Goal: Transaction & Acquisition: Purchase product/service

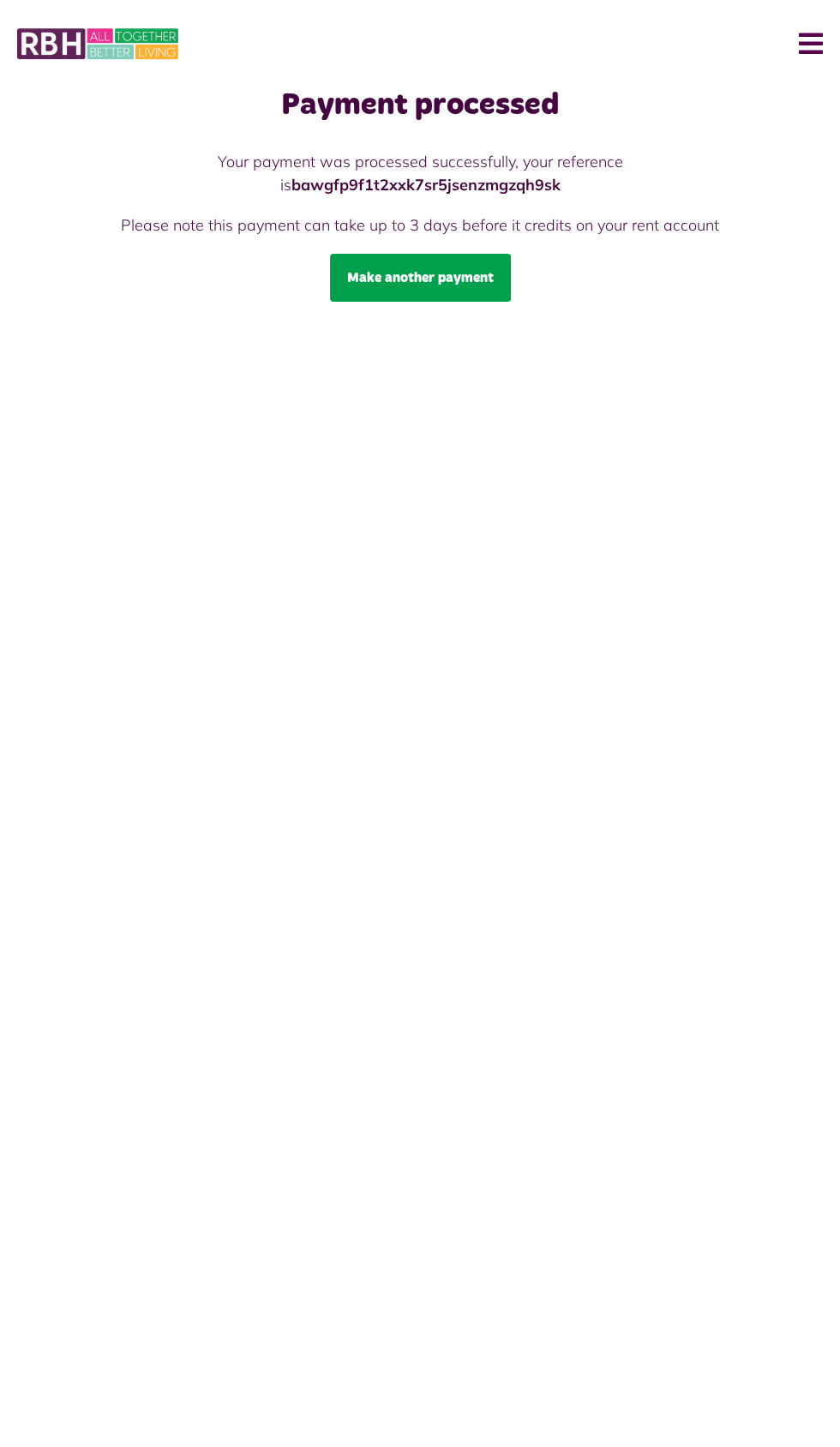
click at [429, 278] on link "Make another payment" at bounding box center [420, 278] width 181 height 48
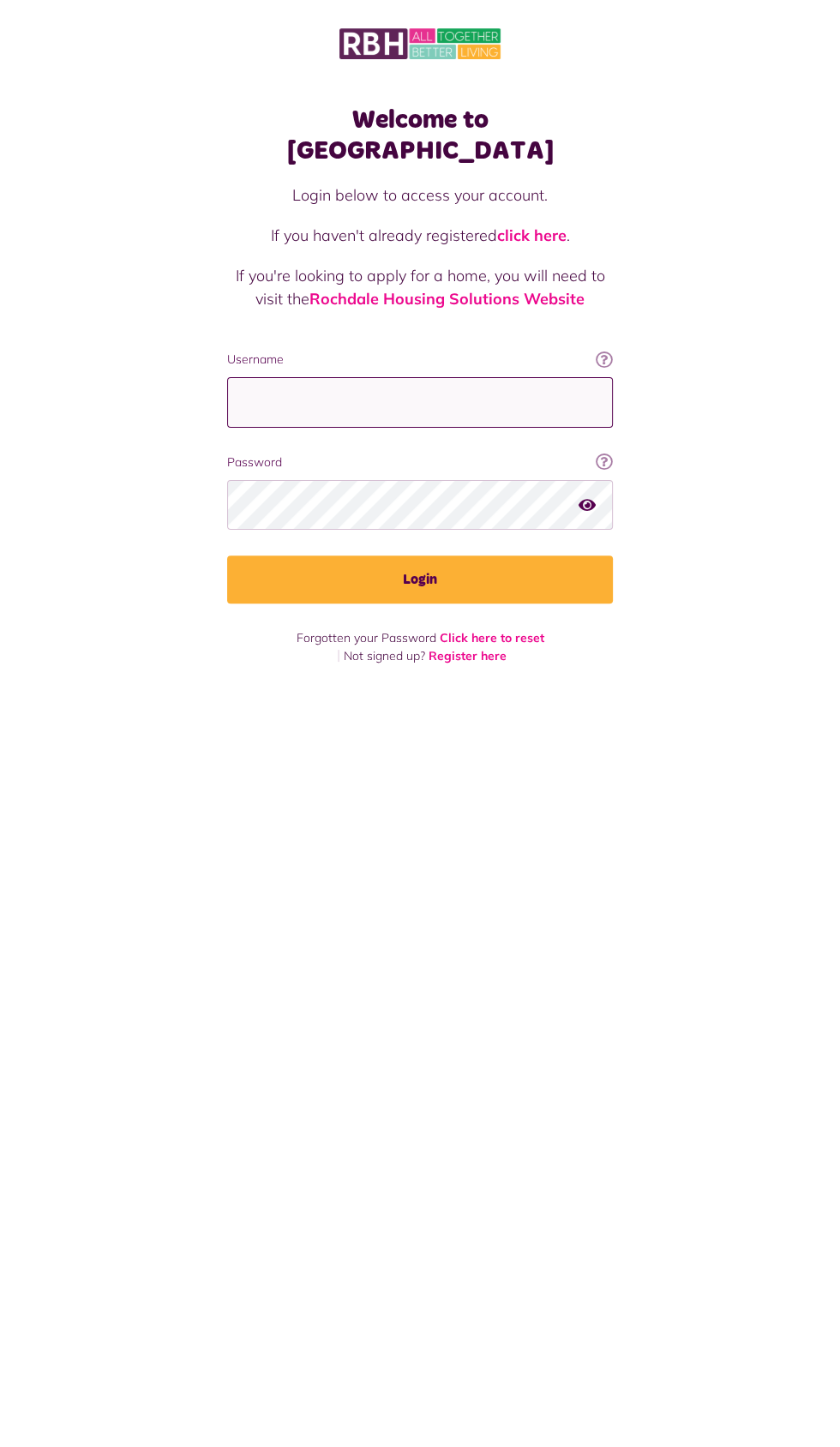
click at [339, 377] on input "Username" at bounding box center [420, 402] width 385 height 51
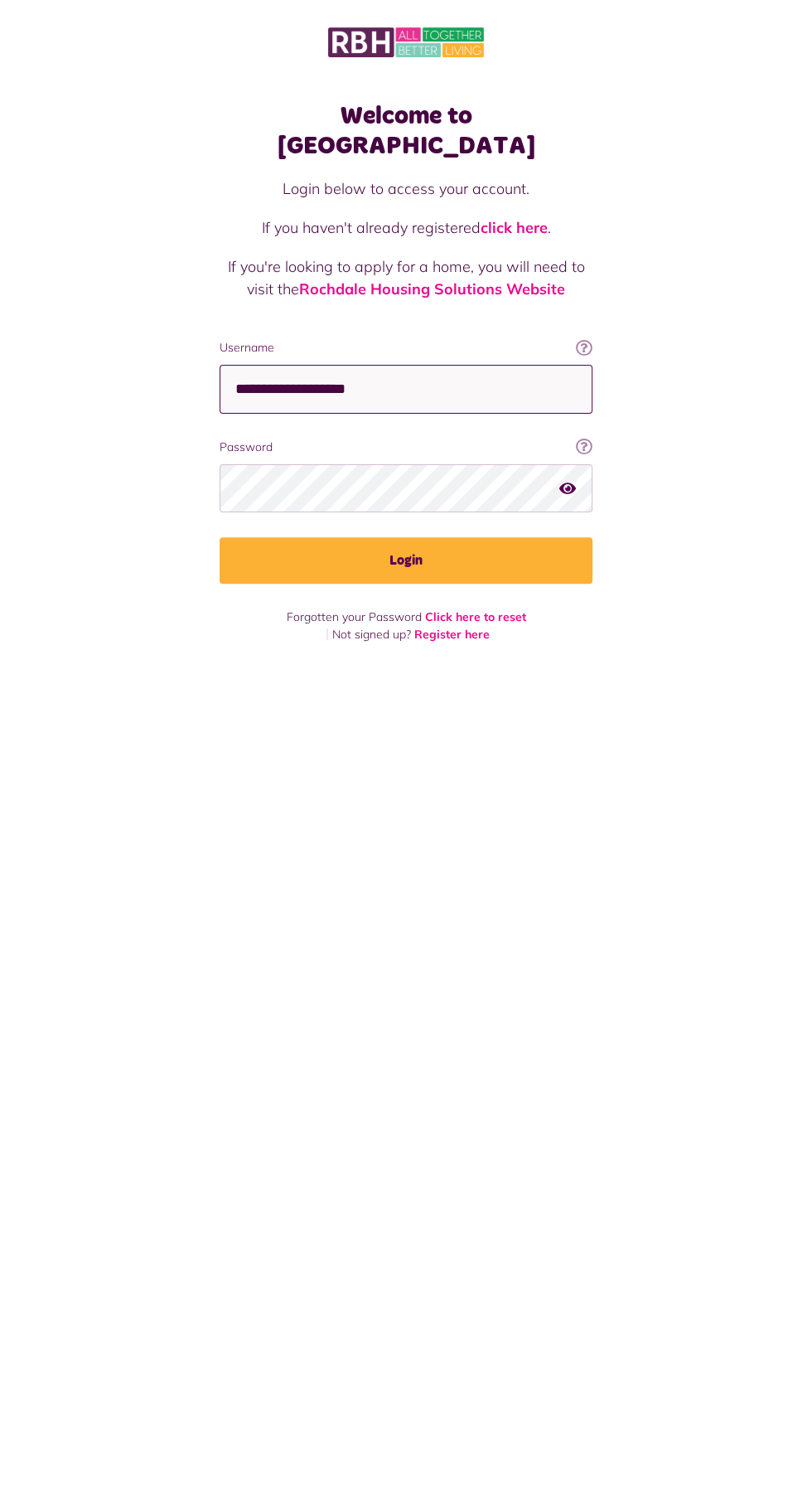
type input "**********"
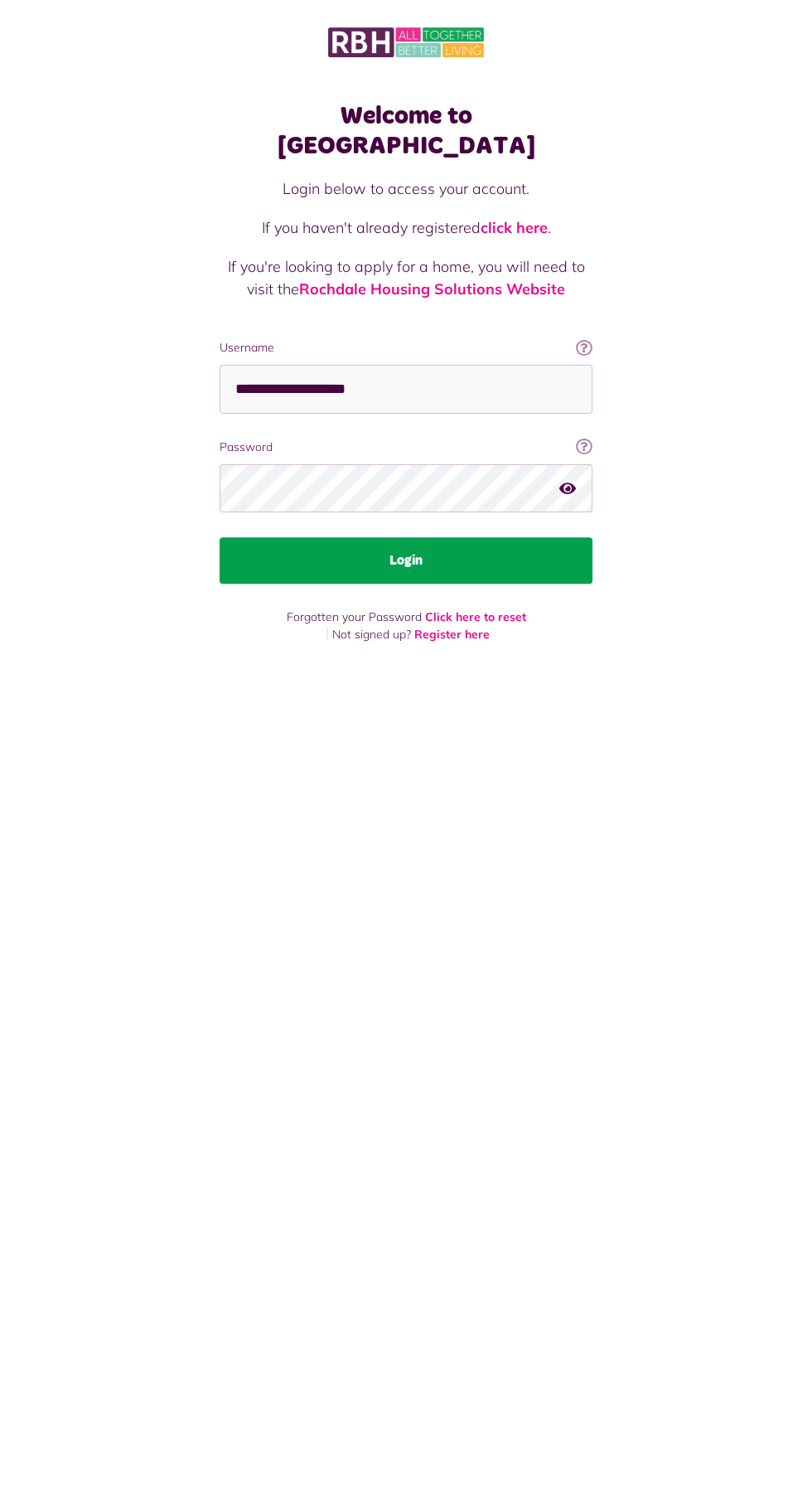
click at [391, 537] on button "Login" at bounding box center [406, 561] width 372 height 47
